Goal: Task Accomplishment & Management: Manage account settings

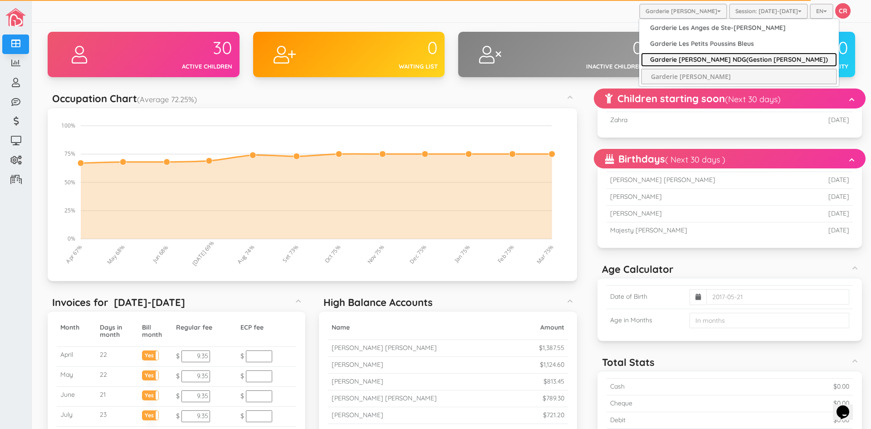
click at [682, 57] on link "Garderie [PERSON_NAME] NDG(Gestion [PERSON_NAME])" at bounding box center [739, 60] width 196 height 14
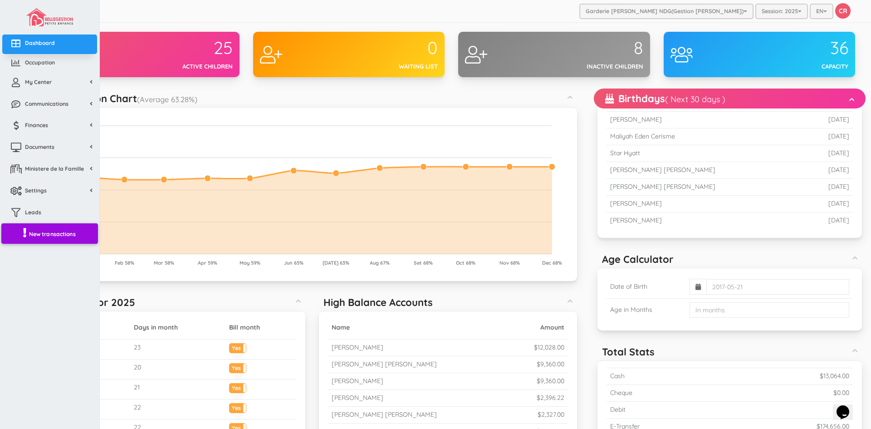
click at [56, 235] on span "New transactions" at bounding box center [52, 234] width 47 height 8
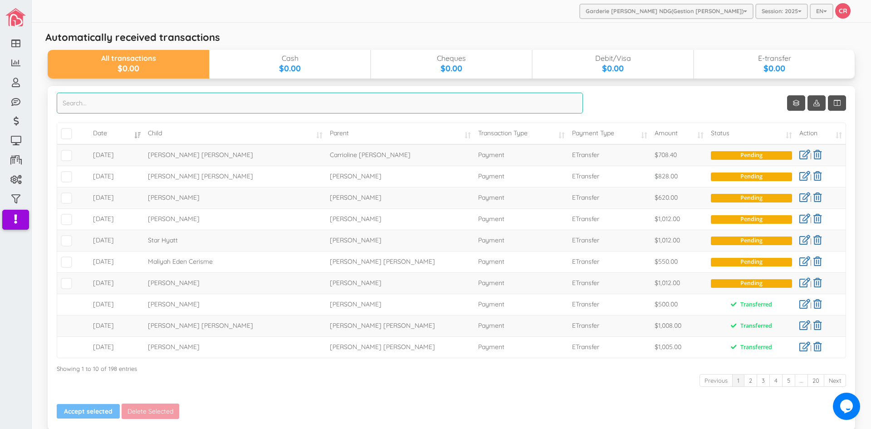
click at [73, 100] on input "search" at bounding box center [320, 103] width 526 height 21
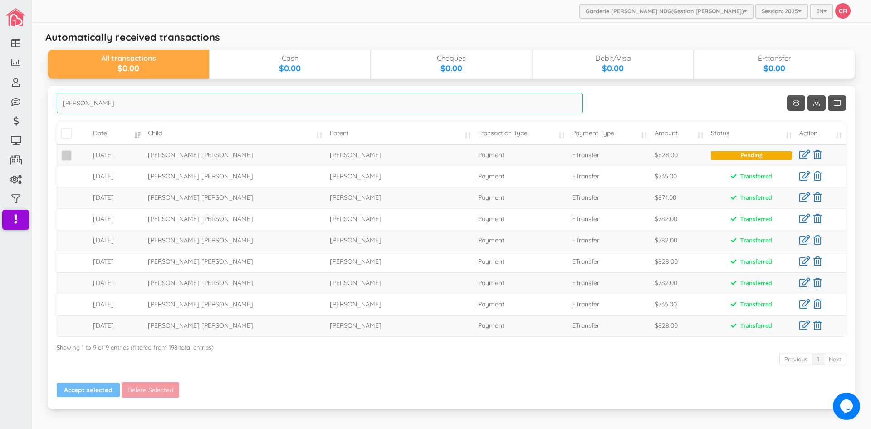
type input "felix"
click at [65, 155] on span at bounding box center [66, 155] width 11 height 11
click at [77, 152] on input "checkbox" at bounding box center [77, 152] width 0 height 0
click at [85, 388] on button "Accept selected" at bounding box center [88, 389] width 63 height 15
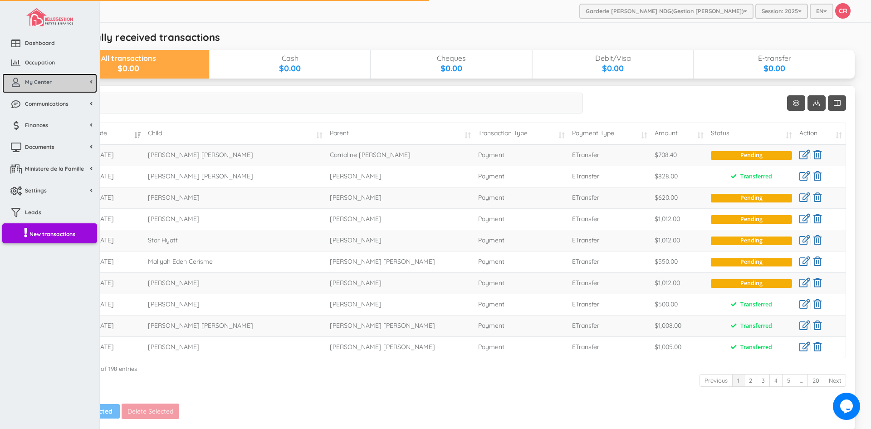
click at [29, 81] on span "My Center" at bounding box center [38, 82] width 27 height 8
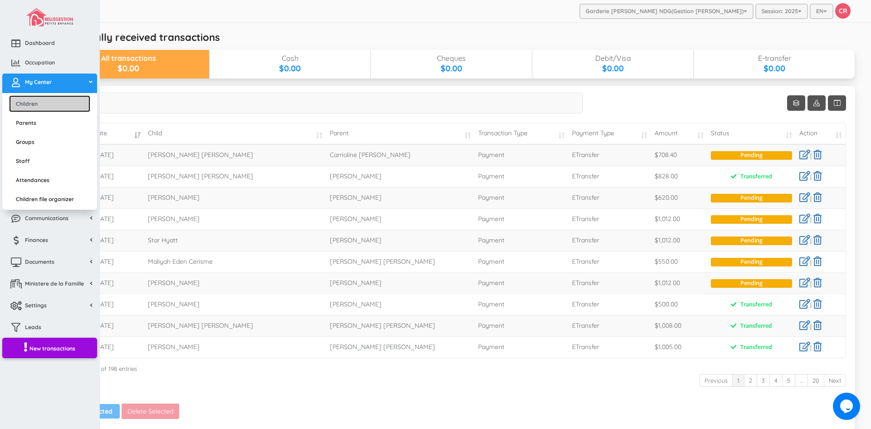
click at [29, 102] on link "Children" at bounding box center [49, 103] width 81 height 17
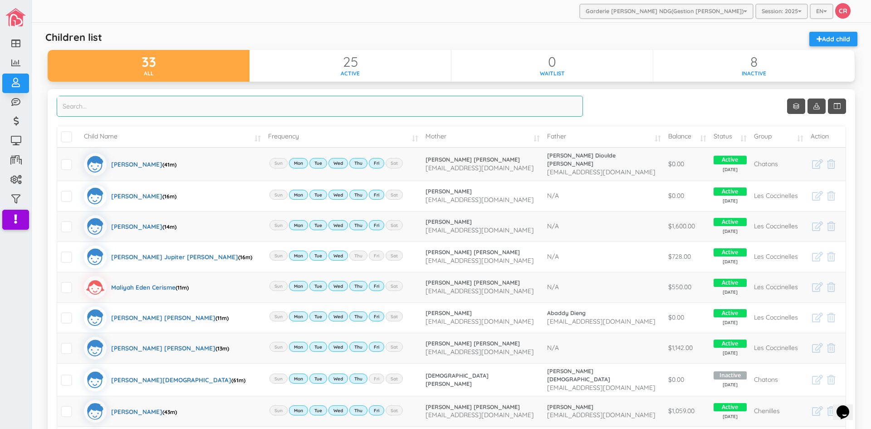
click at [108, 104] on input "search" at bounding box center [320, 106] width 526 height 21
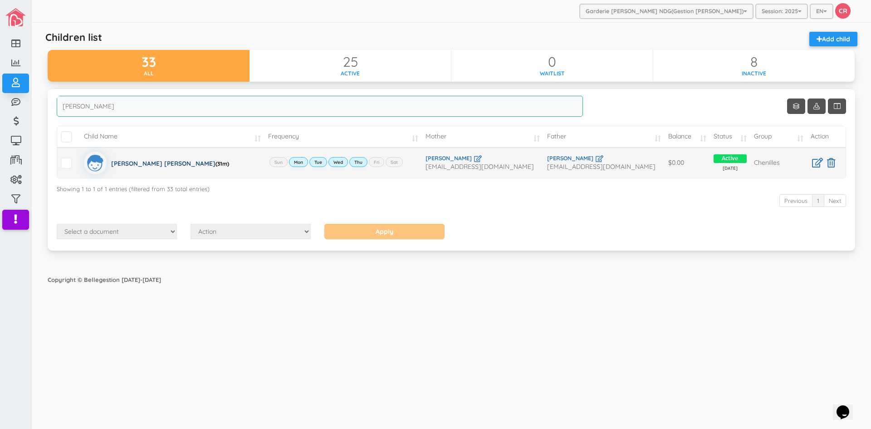
type input "[PERSON_NAME]"
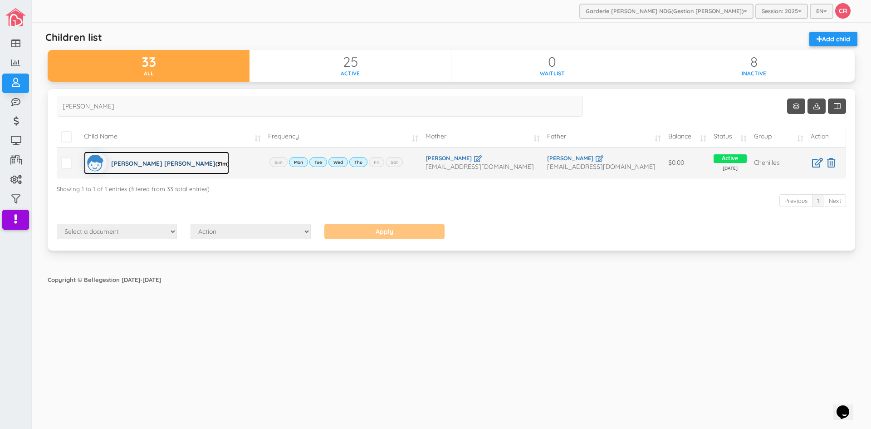
click at [135, 164] on div "Felix Shea Eitzen-Kitt (31m)" at bounding box center [170, 163] width 118 height 23
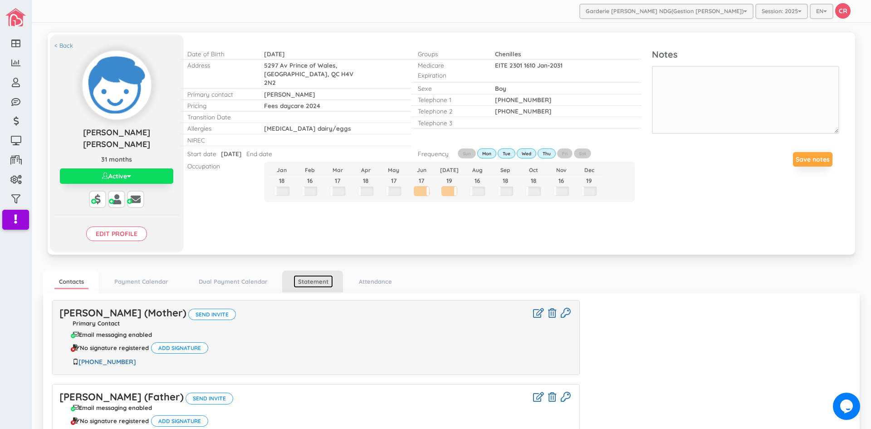
click at [316, 275] on link "Statement" at bounding box center [313, 281] width 39 height 13
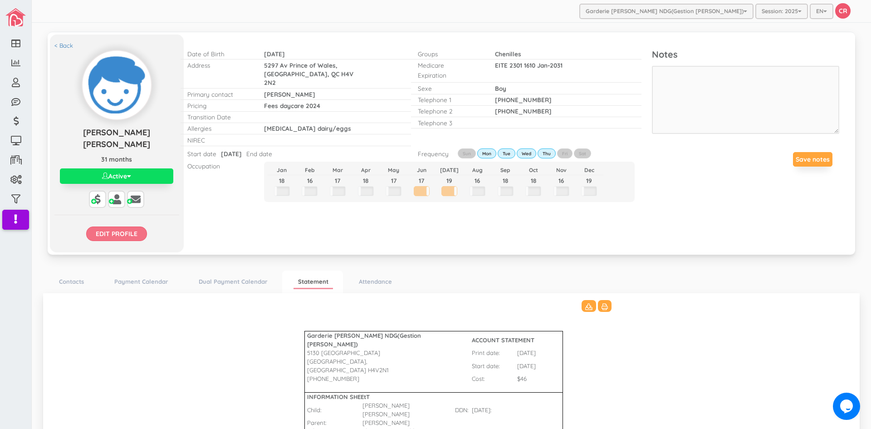
click at [123, 226] on input "Edit profile" at bounding box center [116, 233] width 61 height 15
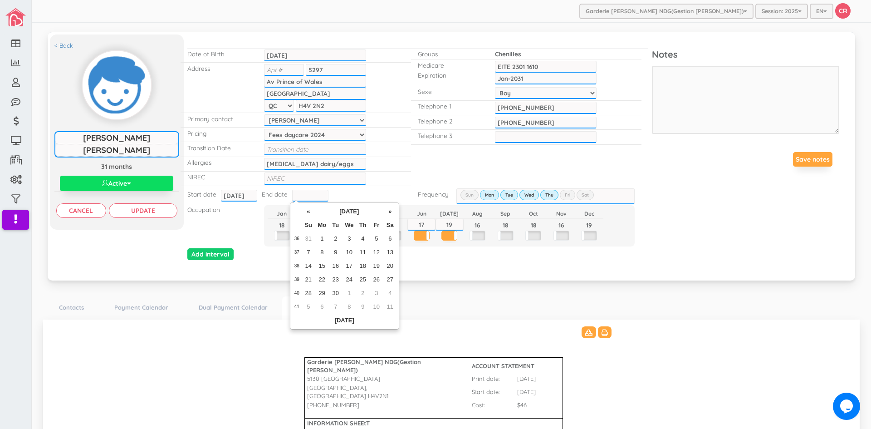
click at [302, 196] on input "text" at bounding box center [310, 196] width 36 height 12
click at [377, 239] on td "5" at bounding box center [377, 239] width 14 height 14
type input "2025-09-05"
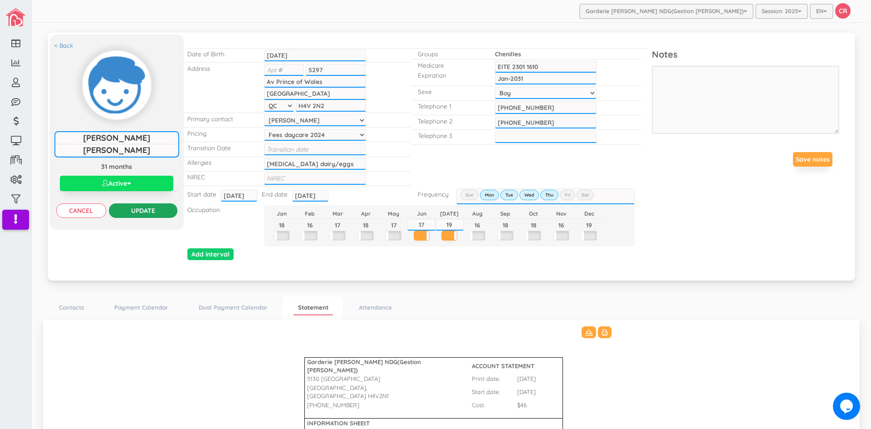
click at [132, 209] on input "Update" at bounding box center [143, 210] width 69 height 15
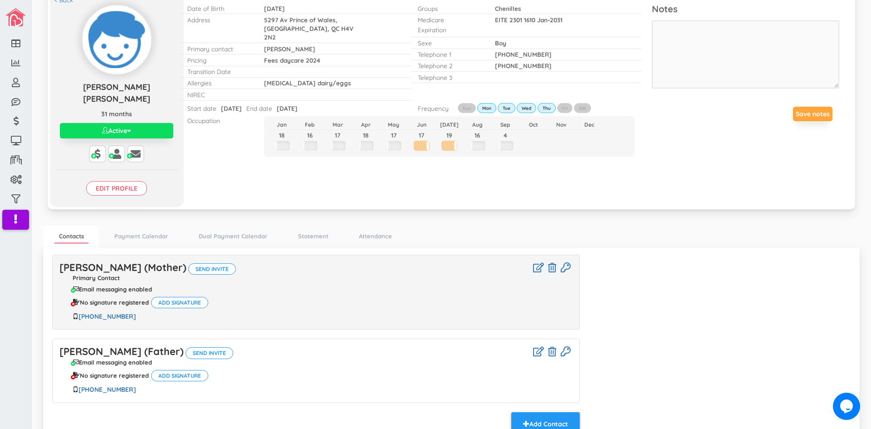
scroll to position [85, 0]
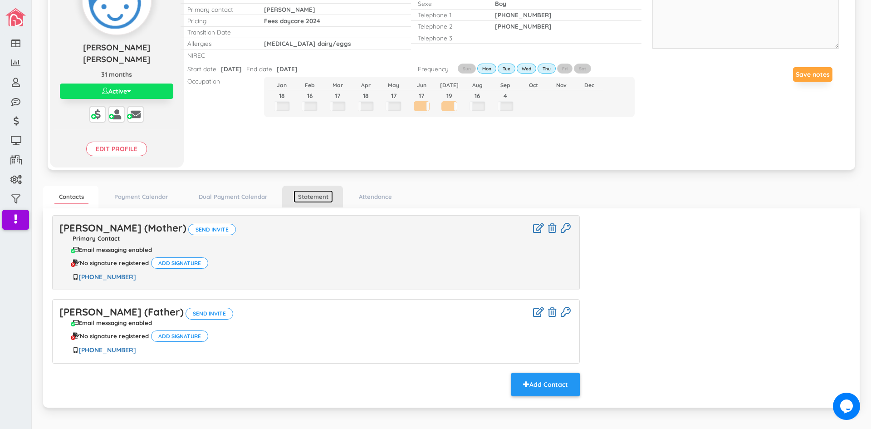
click at [323, 190] on link "Statement" at bounding box center [313, 196] width 39 height 13
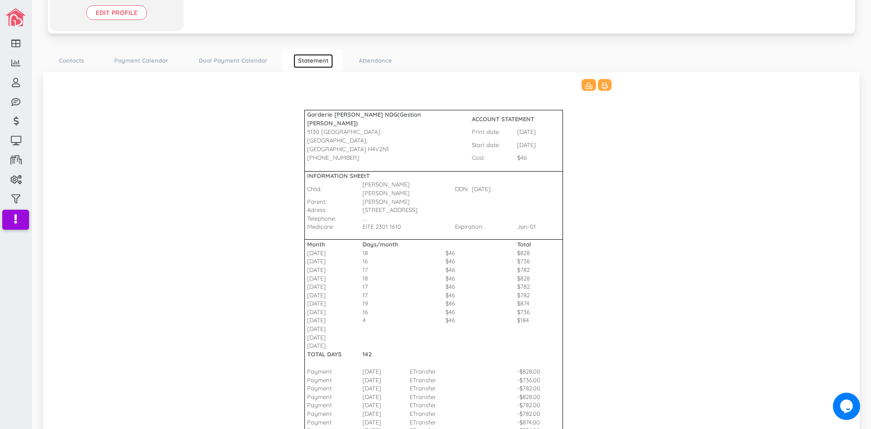
scroll to position [266, 0]
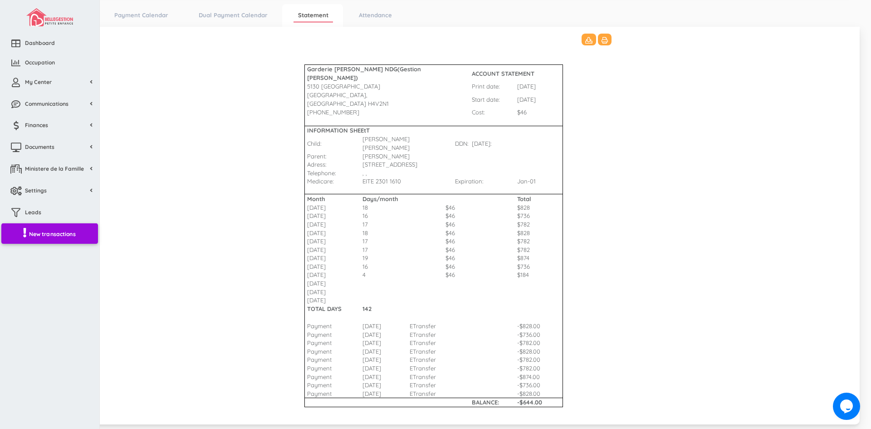
click at [47, 233] on span "New transactions" at bounding box center [52, 234] width 47 height 8
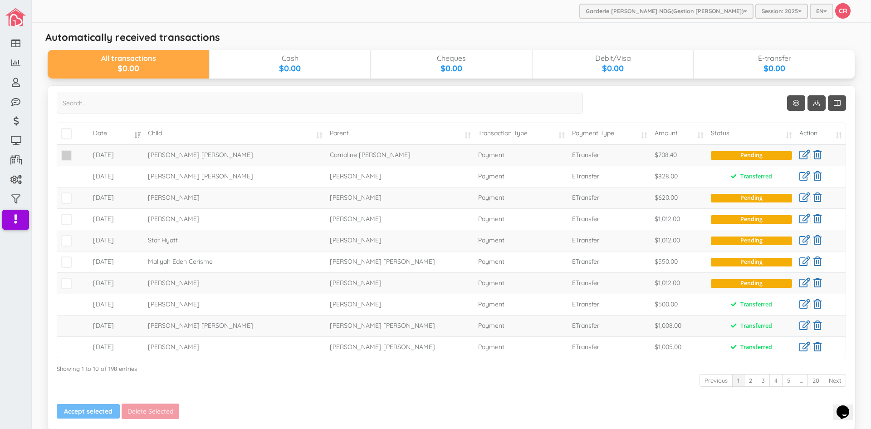
click at [69, 157] on span at bounding box center [66, 155] width 11 height 11
click at [77, 152] on input "checkbox" at bounding box center [77, 152] width 0 height 0
click at [69, 201] on span at bounding box center [66, 197] width 11 height 11
click at [77, 194] on input "checkbox" at bounding box center [77, 194] width 0 height 0
click at [65, 222] on span at bounding box center [66, 219] width 11 height 11
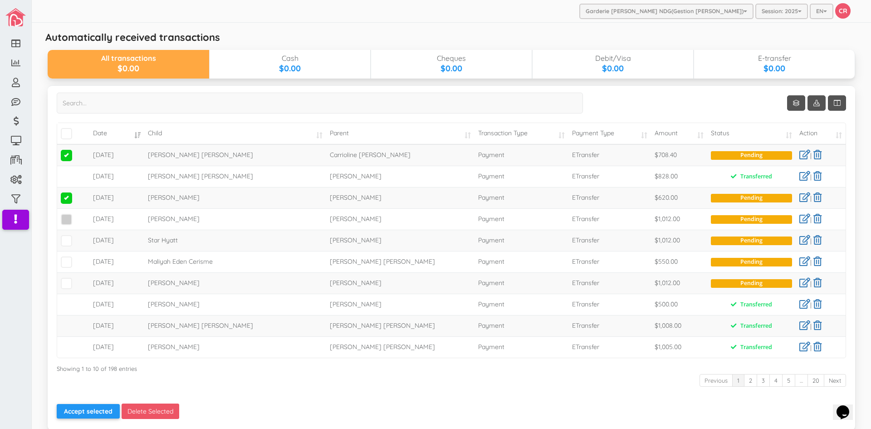
click at [77, 216] on input "checkbox" at bounding box center [77, 216] width 0 height 0
click at [64, 240] on span at bounding box center [66, 240] width 11 height 11
click at [77, 237] on input "checkbox" at bounding box center [77, 237] width 0 height 0
click at [66, 259] on span at bounding box center [66, 261] width 11 height 11
click at [77, 258] on input "checkbox" at bounding box center [77, 258] width 0 height 0
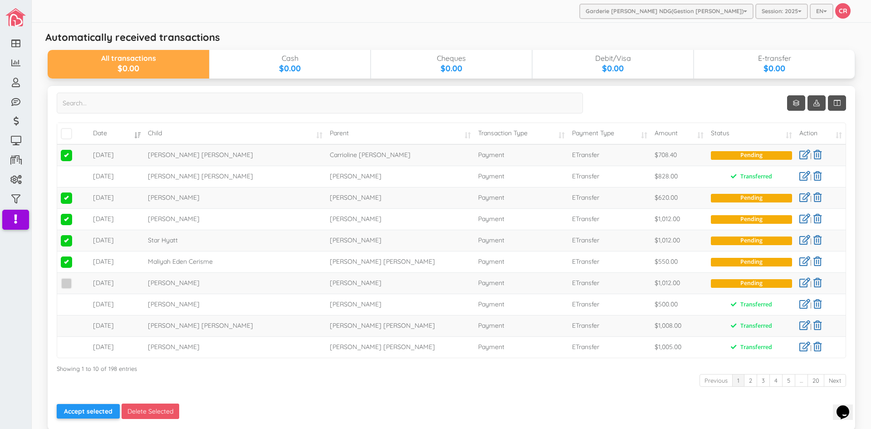
click at [66, 284] on span at bounding box center [66, 283] width 11 height 11
click at [77, 279] on input "checkbox" at bounding box center [77, 279] width 0 height 0
click at [65, 196] on span at bounding box center [66, 197] width 11 height 11
click at [77, 194] on input "checkbox" at bounding box center [77, 194] width 0 height 0
click at [62, 412] on button "Accept selected" at bounding box center [88, 411] width 63 height 15
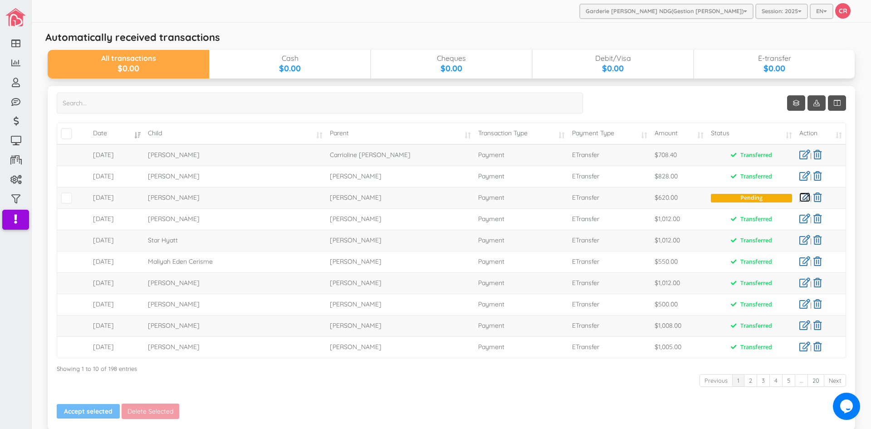
click at [799, 198] on link at bounding box center [804, 197] width 11 height 10
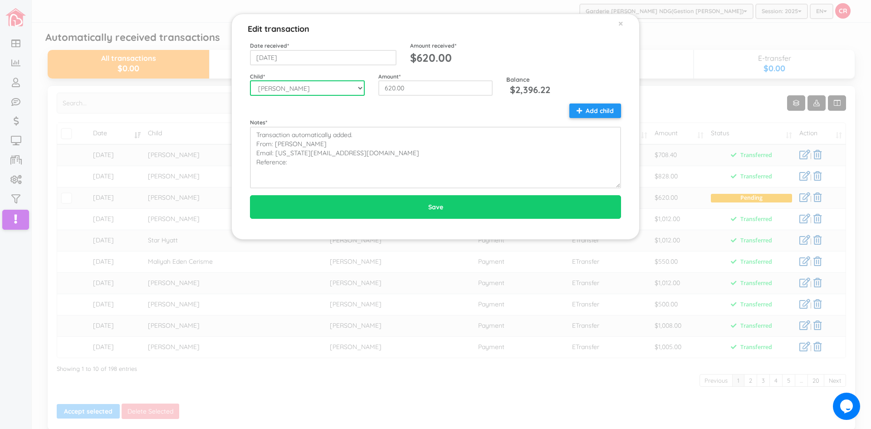
click at [361, 88] on select "--Select-- [PERSON_NAME] [PERSON_NAME] [PERSON_NAME]-oy [PERSON_NAME] [PERSON_N…" at bounding box center [307, 87] width 115 height 15
select select "1549"
click at [250, 80] on select "--Select-- [PERSON_NAME] [PERSON_NAME] [PERSON_NAME]-oy [PERSON_NAME] [PERSON_N…" at bounding box center [307, 87] width 115 height 15
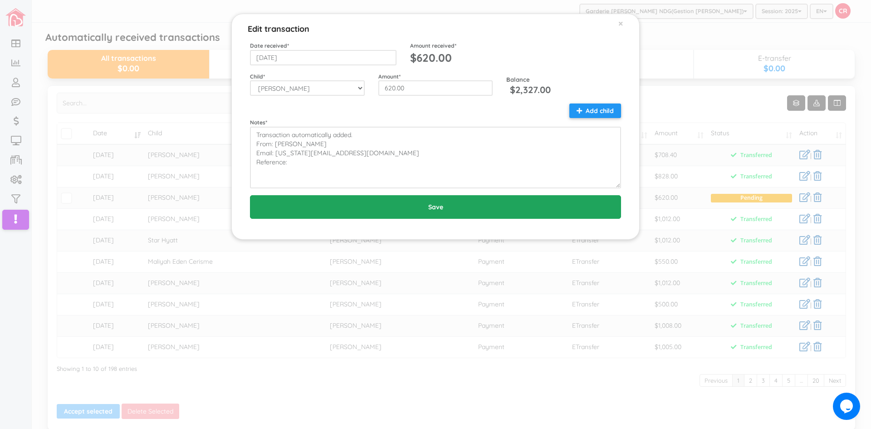
click at [438, 202] on input "Save" at bounding box center [435, 207] width 371 height 24
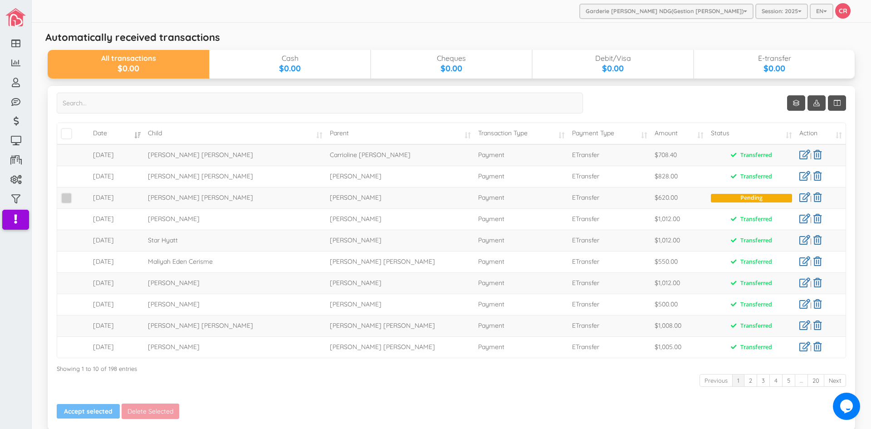
click at [66, 196] on span at bounding box center [66, 197] width 11 height 11
click at [77, 194] on input "checkbox" at bounding box center [77, 194] width 0 height 0
click at [79, 408] on button "Accept selected" at bounding box center [88, 411] width 63 height 15
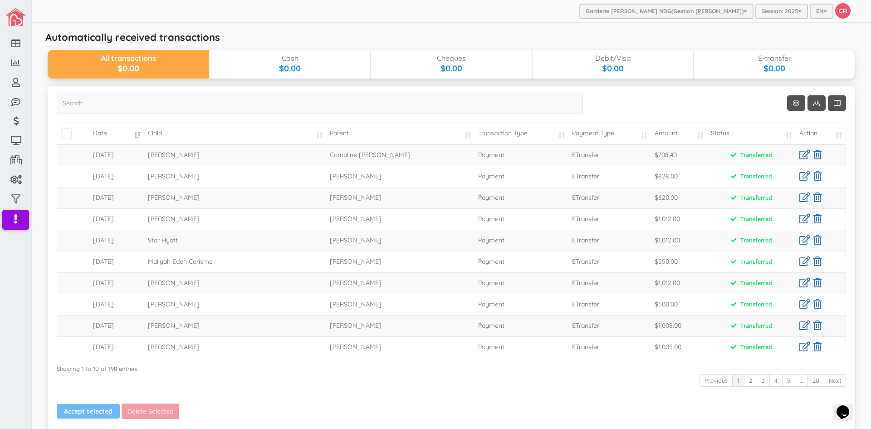
click at [522, 19] on div "Garderie [PERSON_NAME] NDG(Gestion [PERSON_NAME]) Garderie Les Anges de Ste-[PE…" at bounding box center [451, 11] width 839 height 23
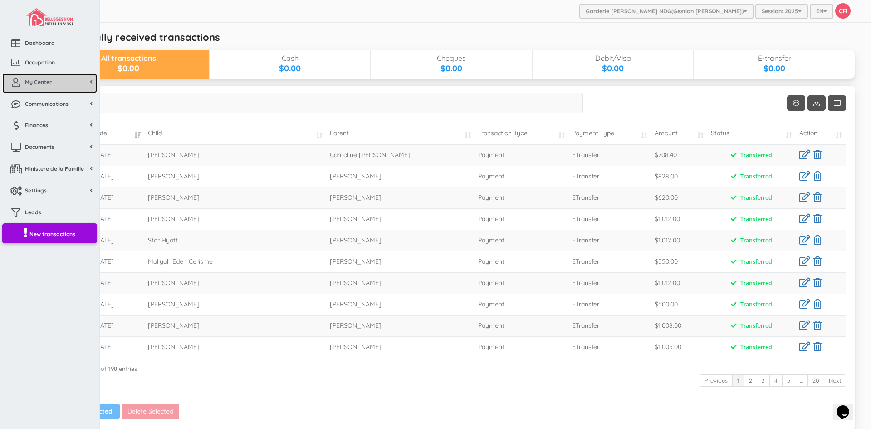
click at [46, 78] on span "My Center" at bounding box center [38, 82] width 27 height 8
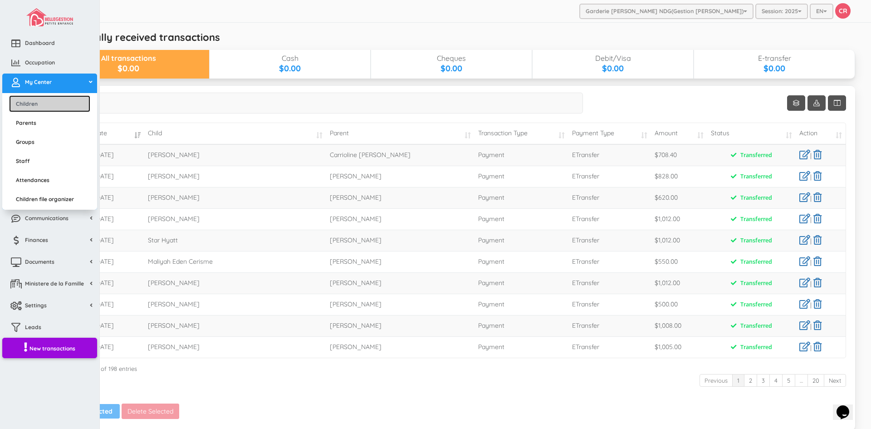
click at [42, 102] on link "Children" at bounding box center [49, 103] width 81 height 17
